Goal: Information Seeking & Learning: Learn about a topic

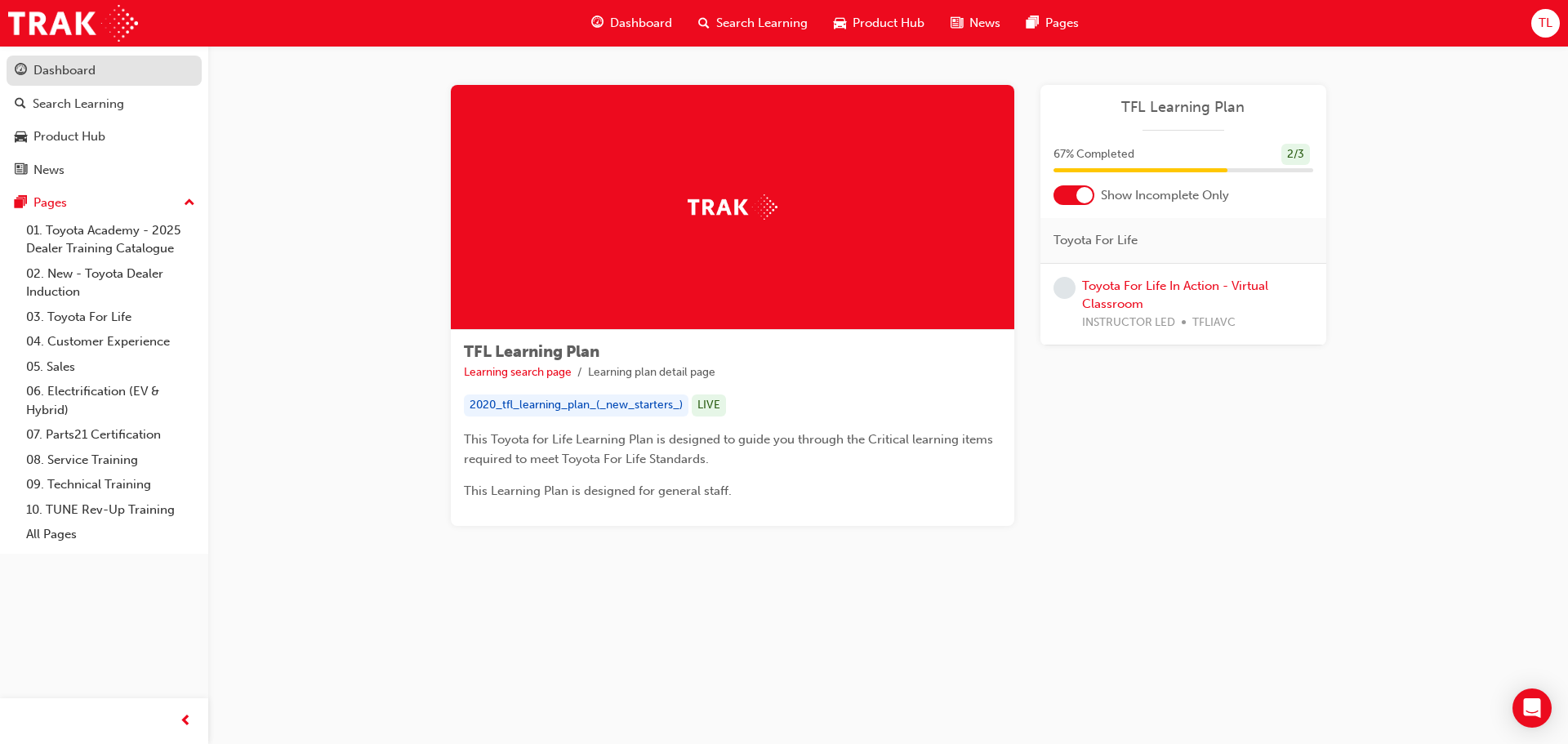
click at [27, 81] on link "Dashboard" at bounding box center [103, 70] width 195 height 31
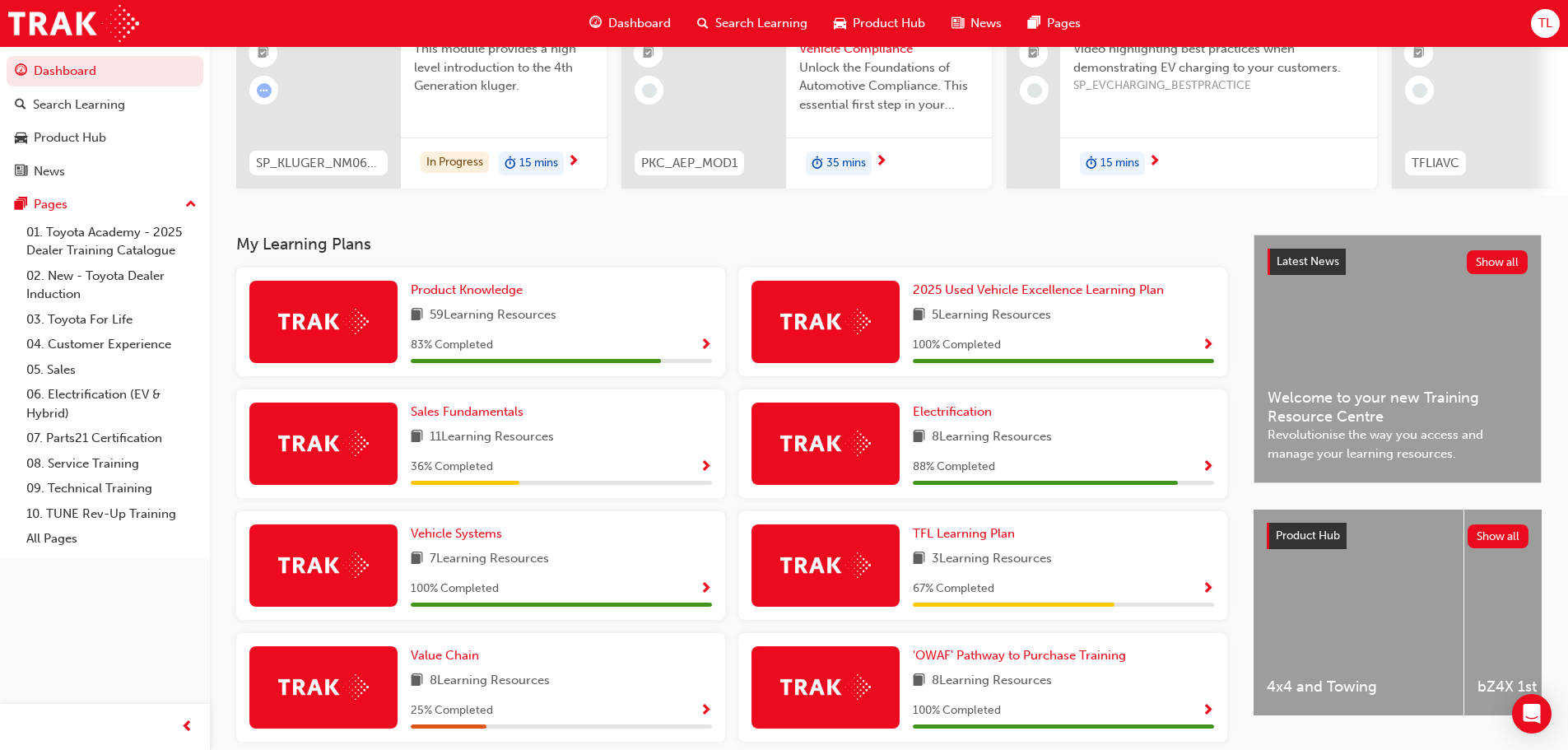
scroll to position [385, 0]
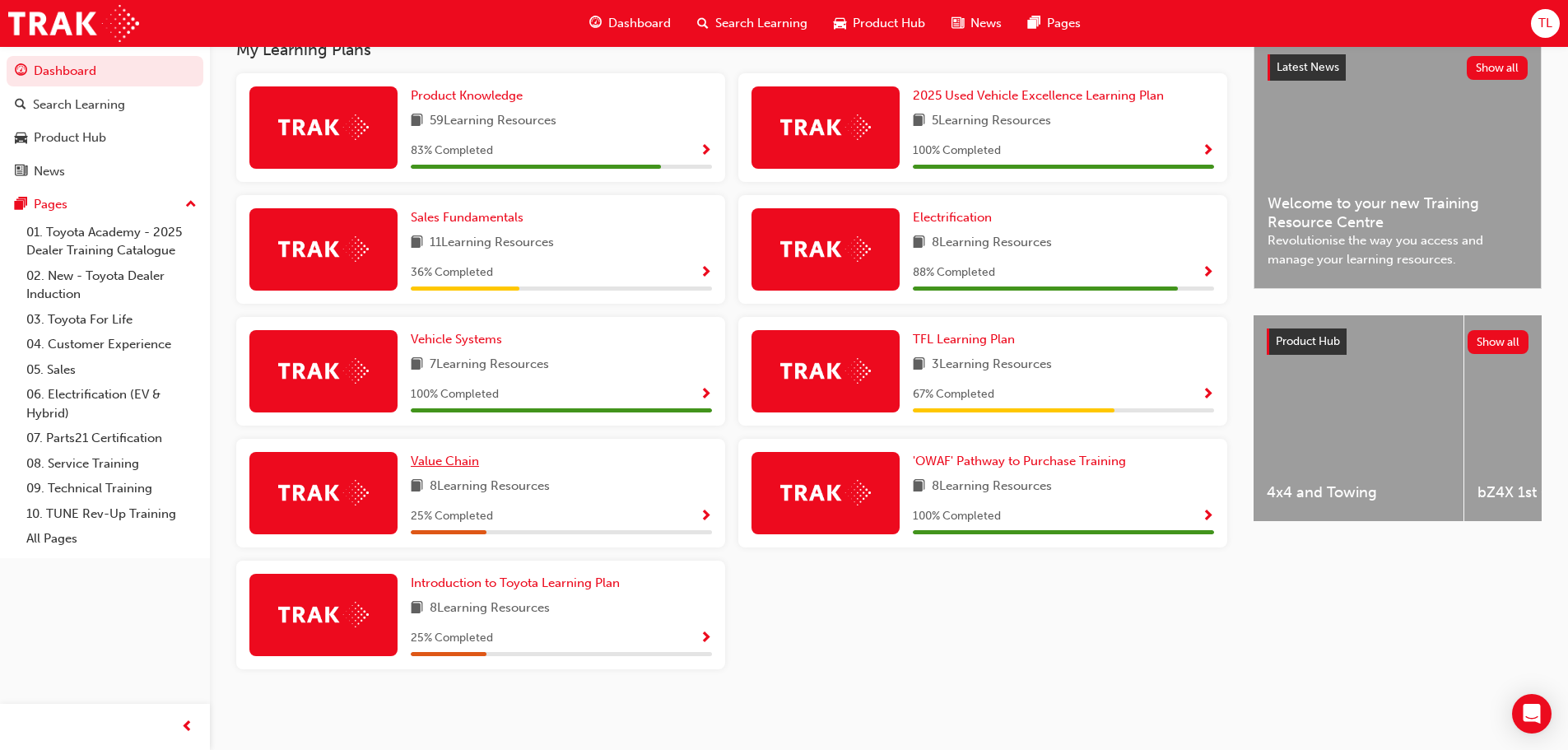
click at [457, 467] on span "Value Chain" at bounding box center [444, 461] width 68 height 15
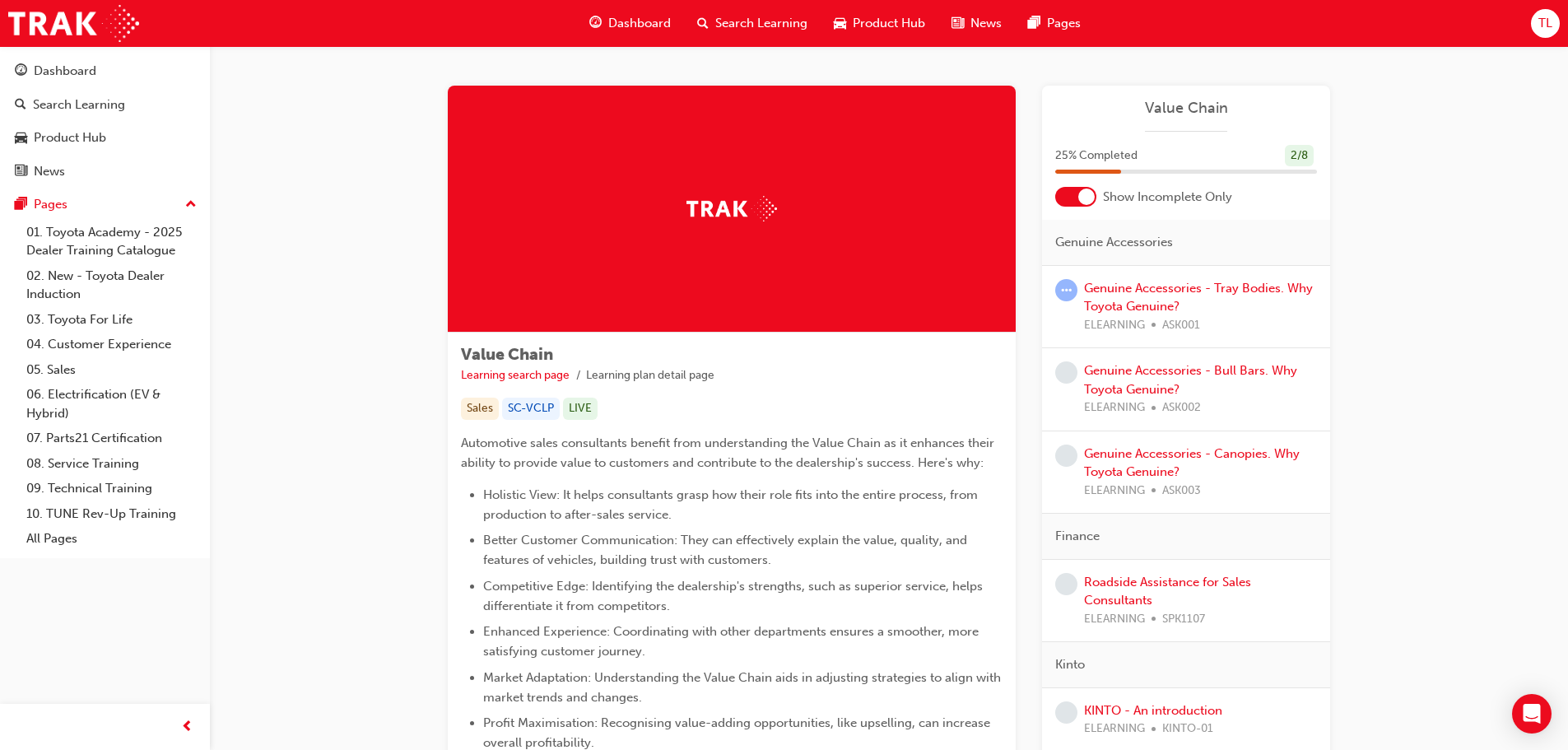
click at [1144, 296] on div "Genuine Accessories - Tray Bodies. Why Toyota Genuine? ELEARNING ASK001" at bounding box center [1200, 306] width 233 height 56
click at [1134, 289] on link "Genuine Accessories - Tray Bodies. Why Toyota Genuine?" at bounding box center [1197, 297] width 229 height 34
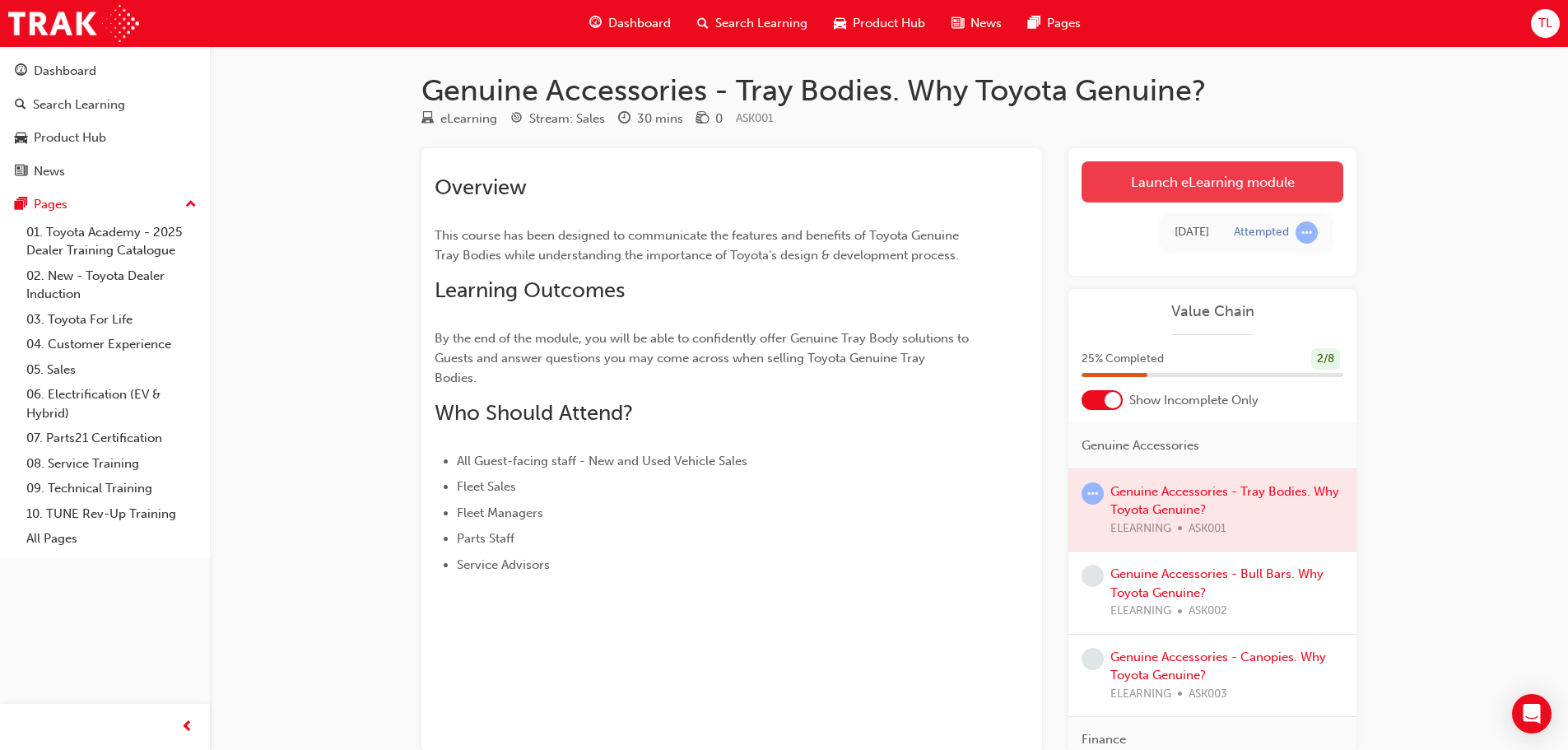
click at [1121, 186] on link "Launch eLearning module" at bounding box center [1212, 182] width 262 height 41
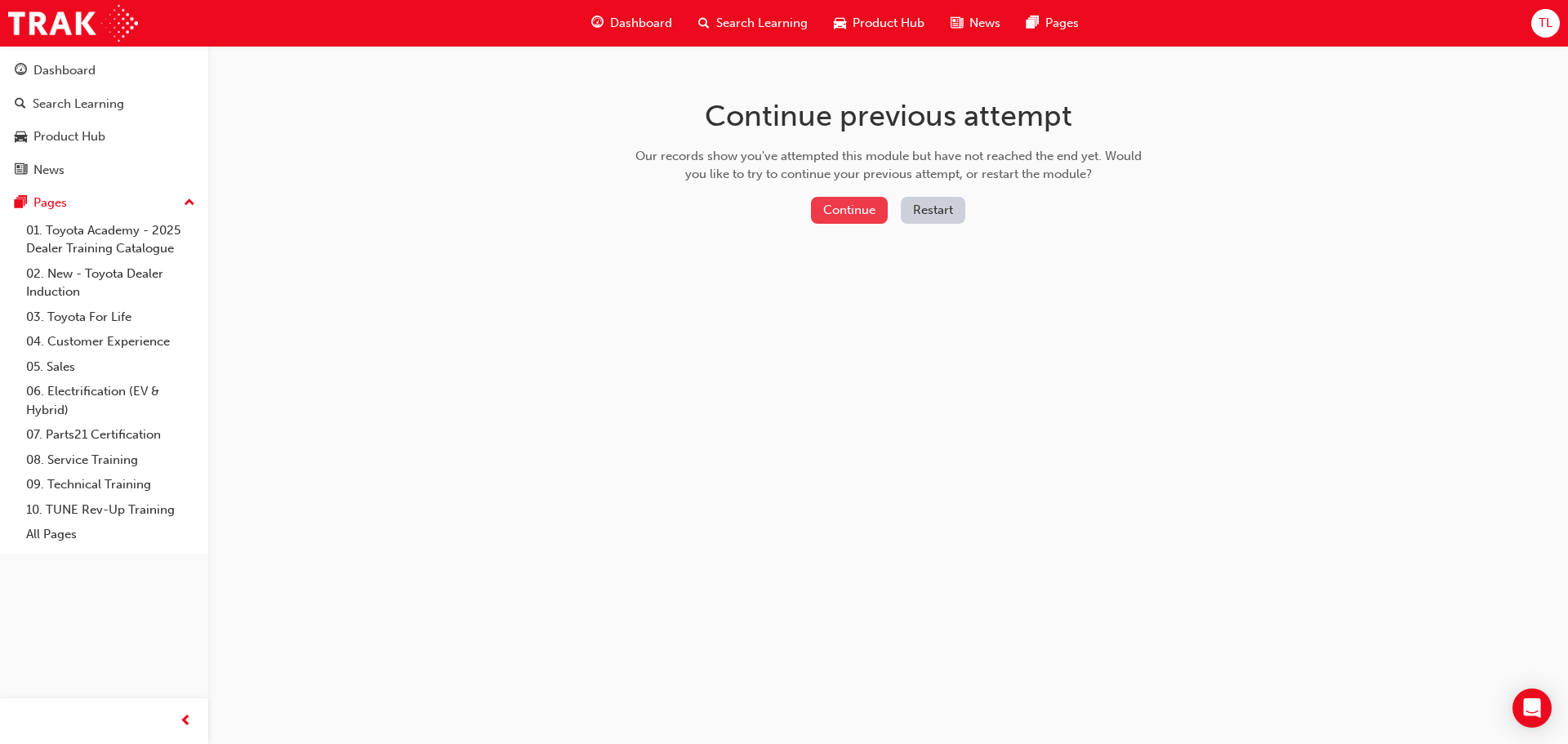
click at [835, 212] on button "Continue" at bounding box center [849, 210] width 77 height 27
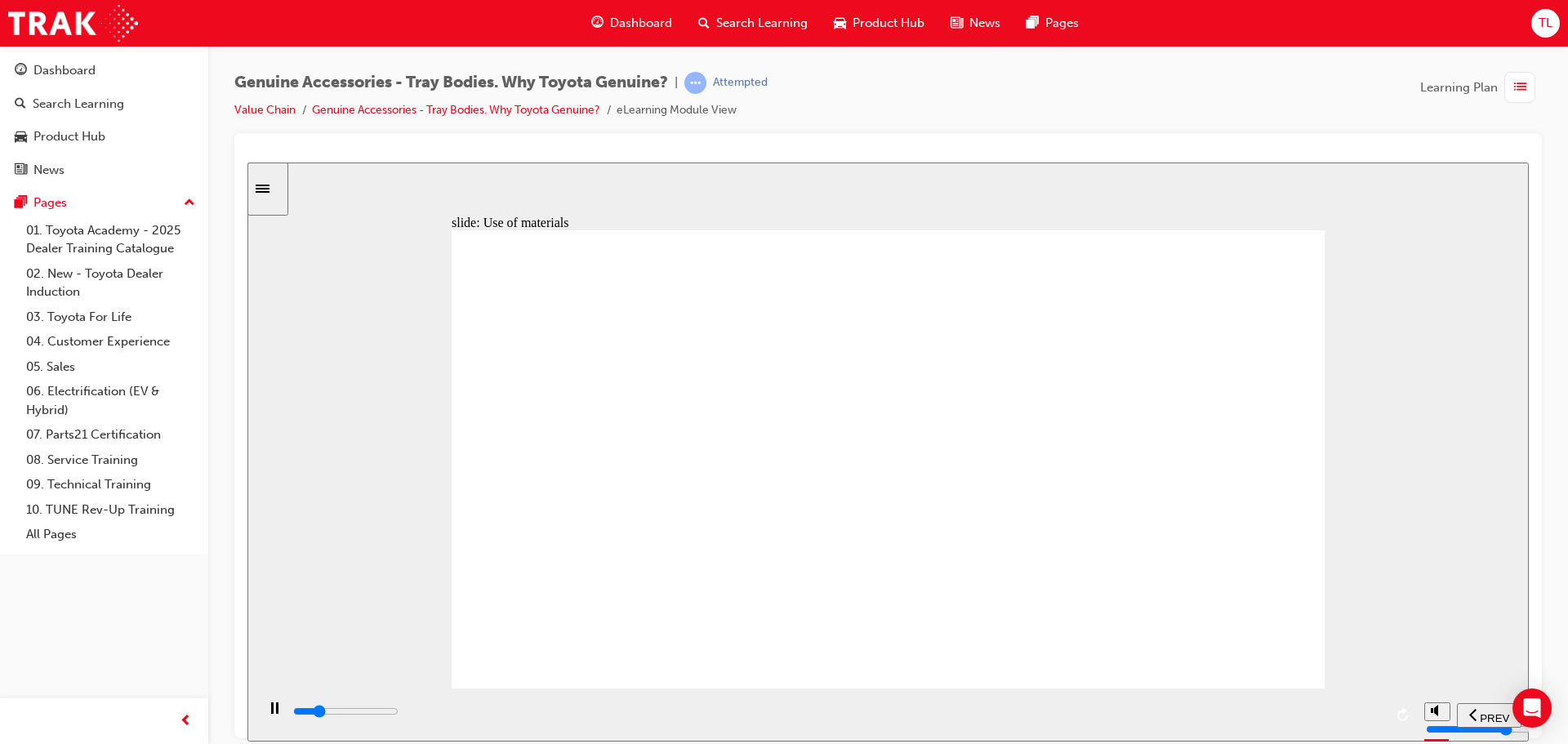
click at [398, 712] on input "slide progress" at bounding box center [346, 710] width 105 height 13
click at [398, 714] on input "slide progress" at bounding box center [346, 710] width 105 height 13
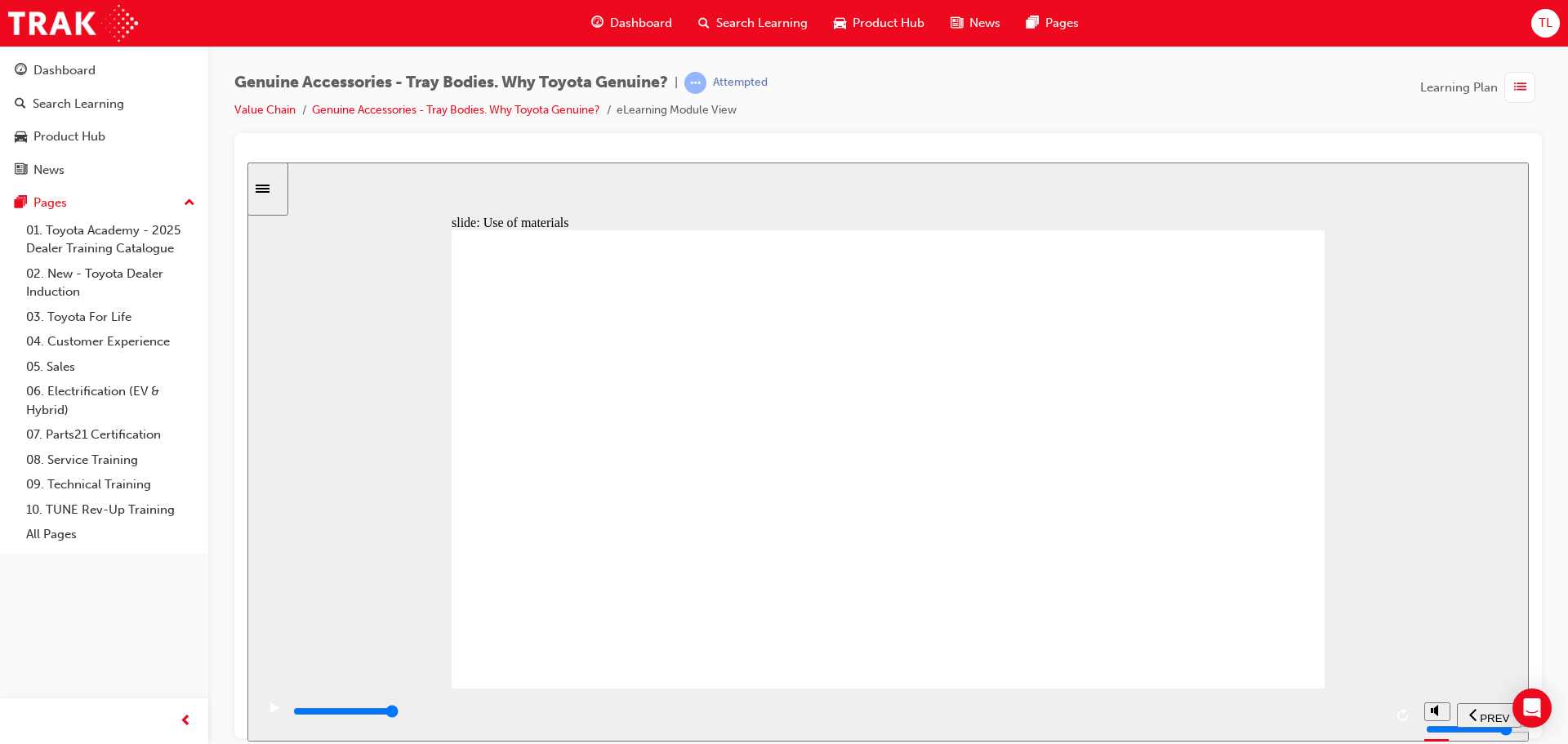
click at [1379, 715] on div "playback controls" at bounding box center [837, 711] width 1092 height 18
click at [1383, 717] on div "playback controls" at bounding box center [835, 713] width 1160 height 53
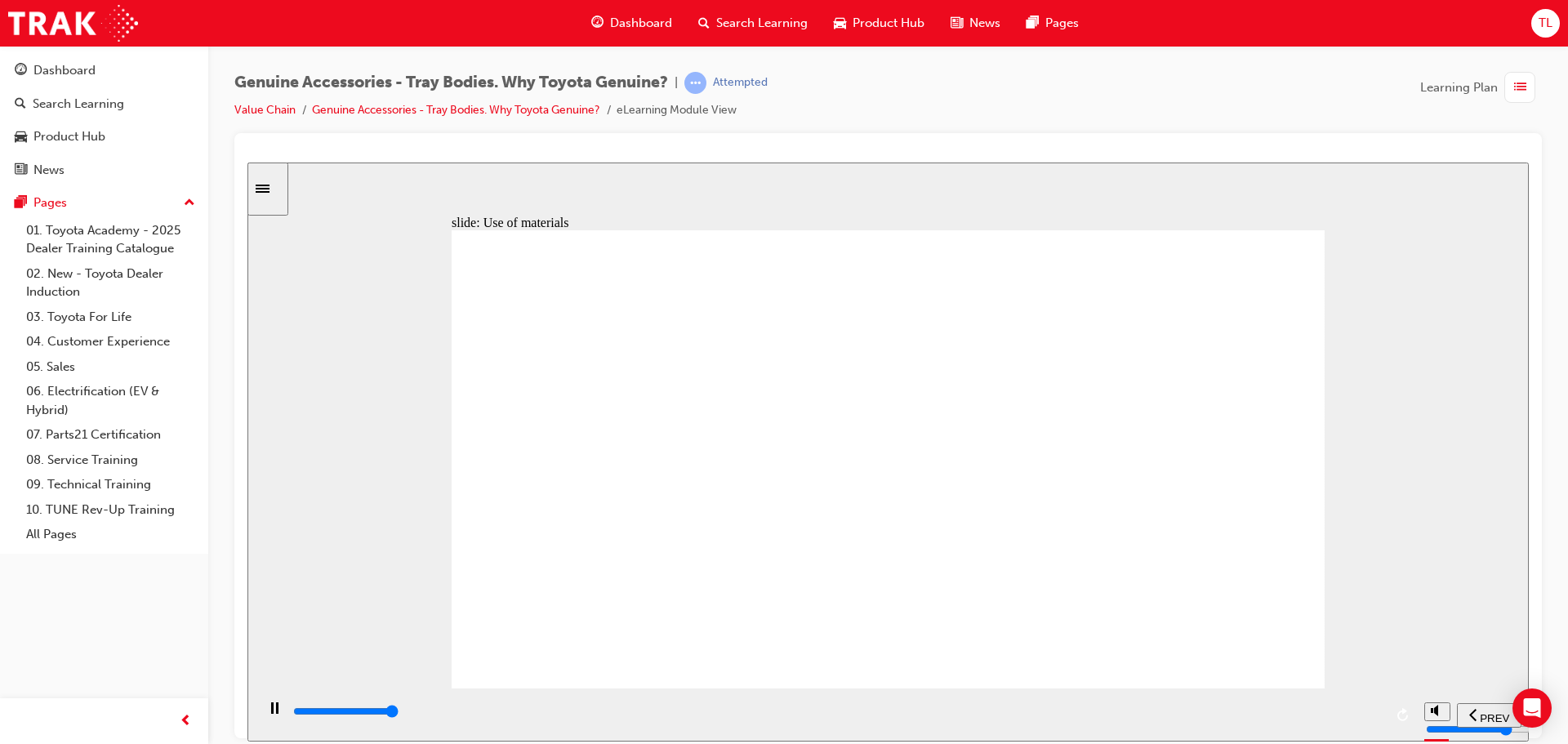
click at [1381, 717] on div "playback controls" at bounding box center [837, 711] width 1092 height 18
drag, startPoint x: 1296, startPoint y: 242, endPoint x: 1275, endPoint y: 263, distance: 29.7
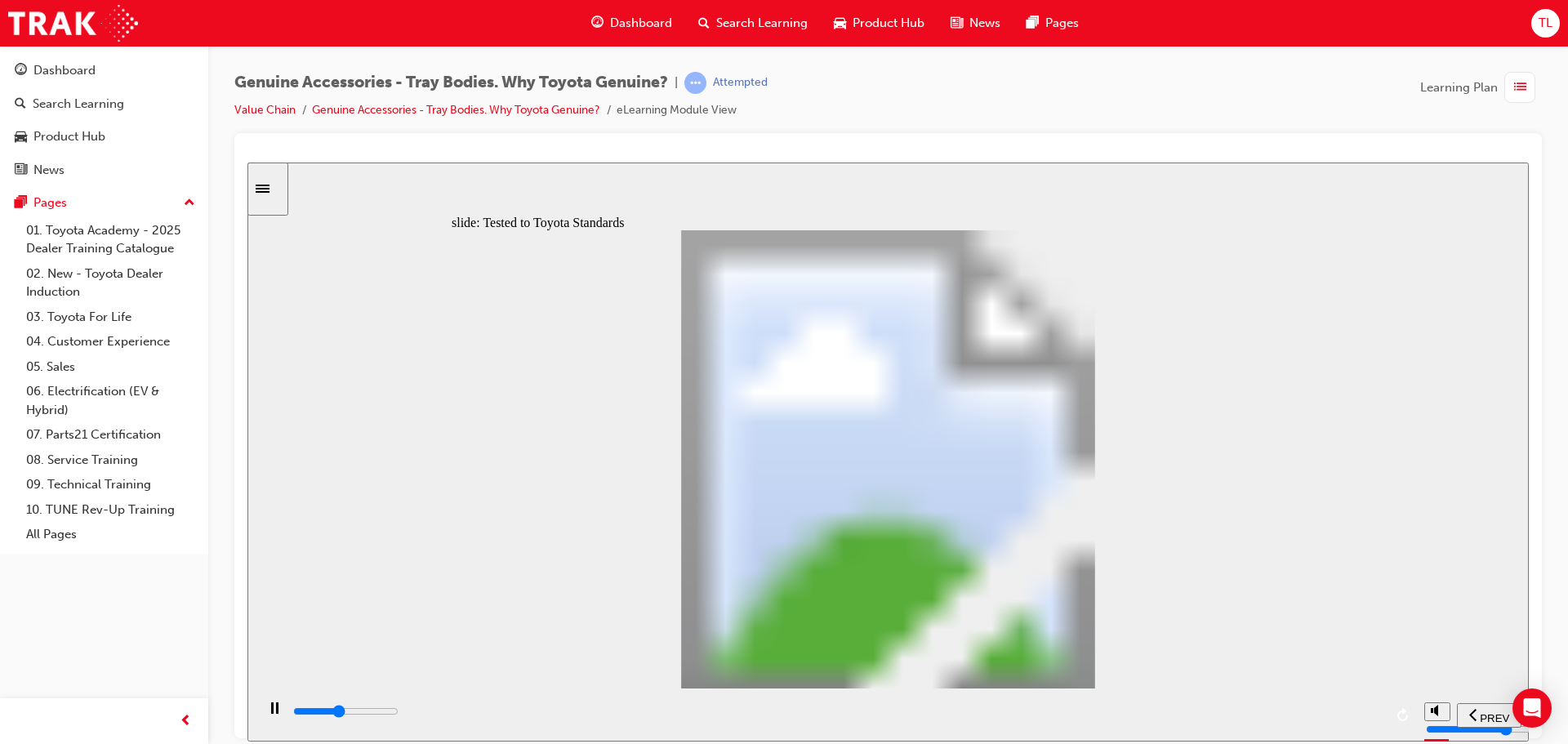
type input "9000"
